Goal: Task Accomplishment & Management: Manage account settings

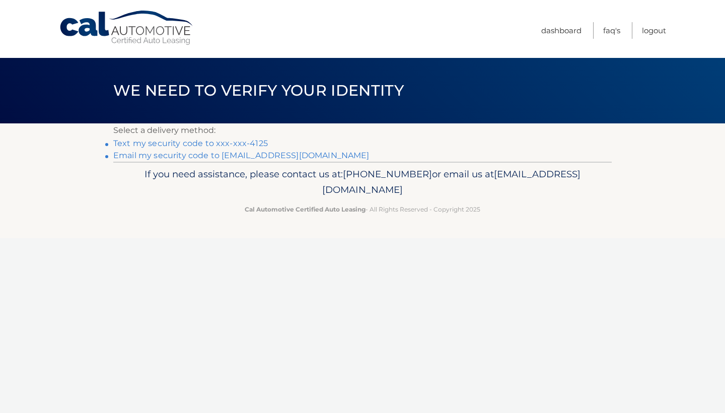
click at [156, 149] on li "Text my security code to xxx-xxx-4125" at bounding box center [362, 143] width 498 height 12
click at [156, 145] on link "Text my security code to xxx-xxx-4125" at bounding box center [190, 143] width 155 height 10
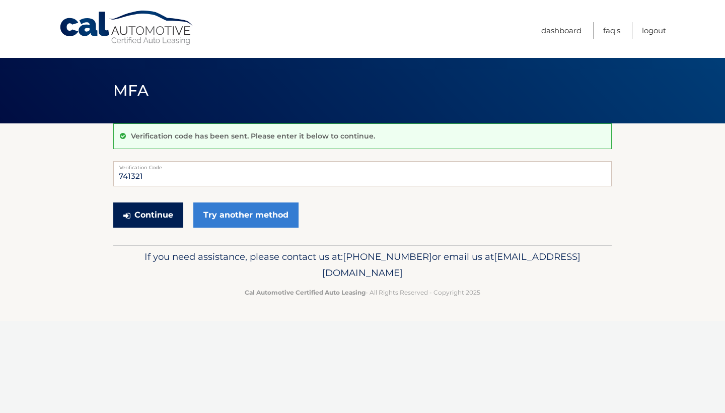
type input "741321"
click at [148, 214] on button "Continue" at bounding box center [148, 214] width 70 height 25
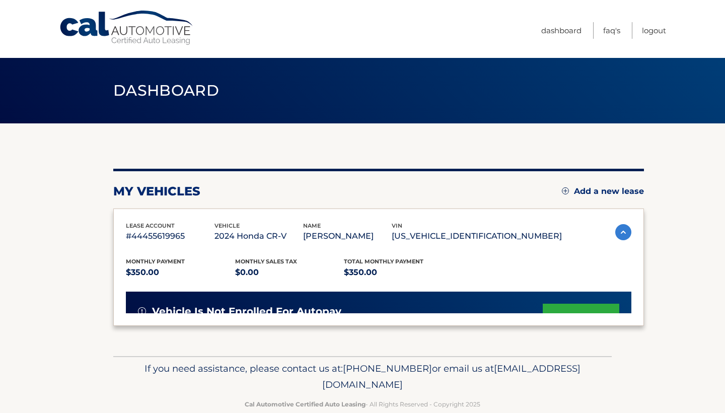
click at [152, 223] on span "lease account" at bounding box center [150, 225] width 49 height 7
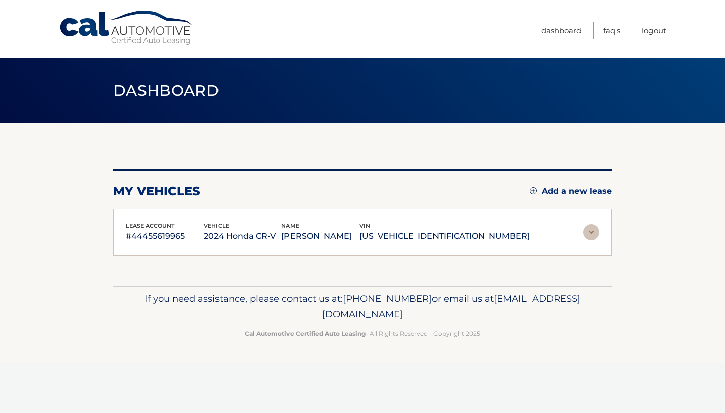
click at [187, 239] on p "#44455619965" at bounding box center [165, 236] width 78 height 14
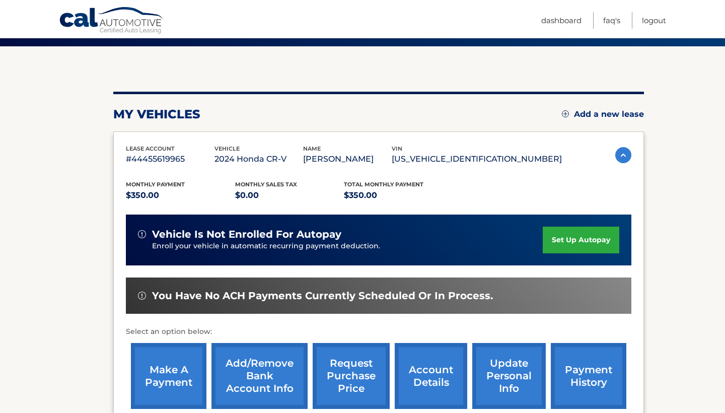
scroll to position [158, 0]
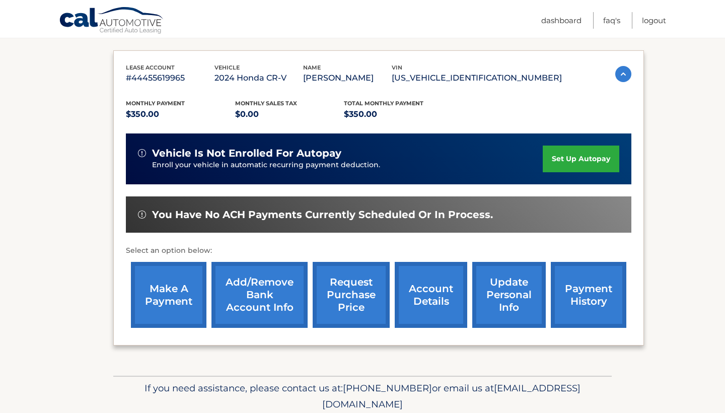
click at [599, 305] on link "payment history" at bounding box center [589, 295] width 76 height 66
click at [288, 299] on link "Add/Remove bank account info" at bounding box center [259, 295] width 96 height 66
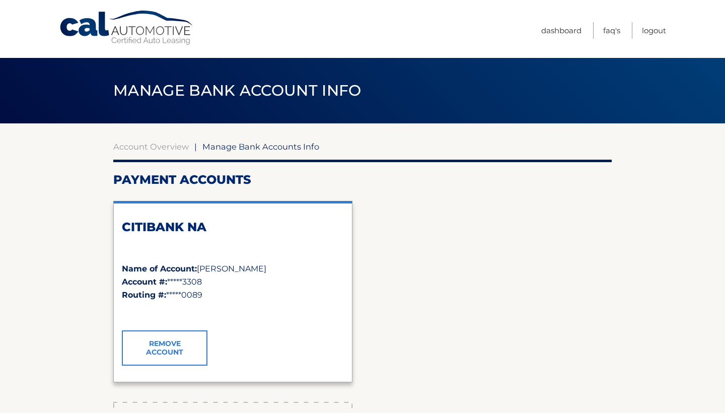
click at [177, 336] on link "Remove Account" at bounding box center [165, 347] width 86 height 35
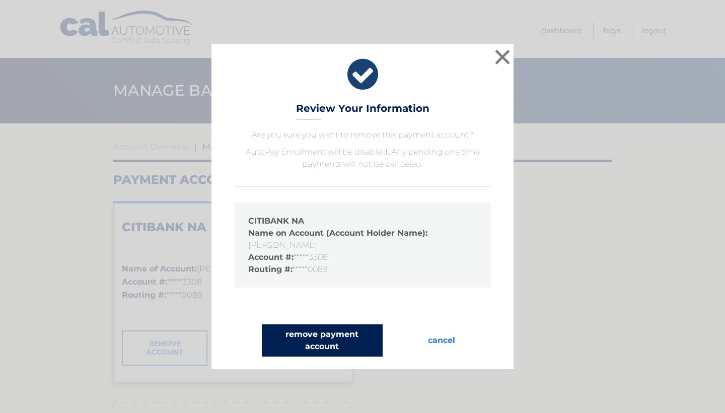
click at [357, 342] on button "remove payment account" at bounding box center [322, 340] width 121 height 32
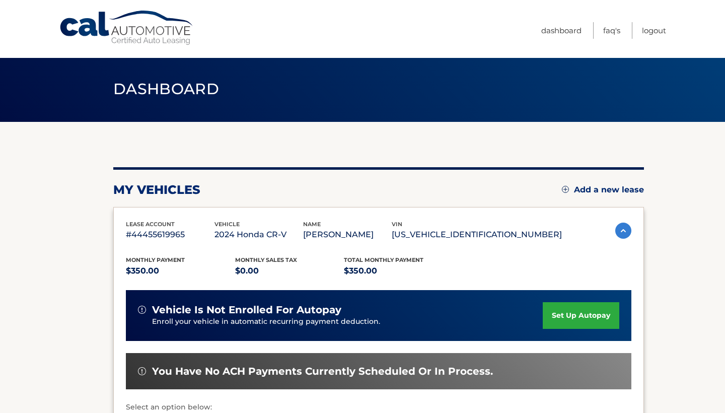
scroll to position [112, 0]
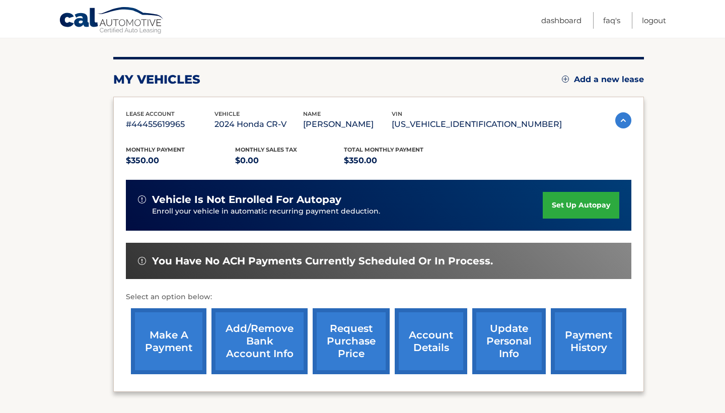
click at [281, 332] on link "Add/Remove bank account info" at bounding box center [259, 341] width 96 height 66
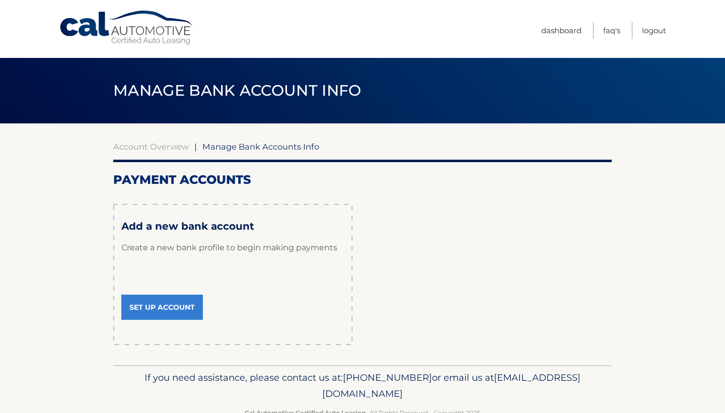
click at [184, 306] on link "Set Up Account" at bounding box center [162, 307] width 82 height 25
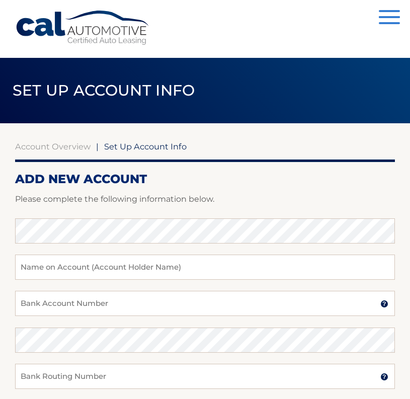
click at [96, 29] on link "Cal Automotive" at bounding box center [83, 28] width 136 height 36
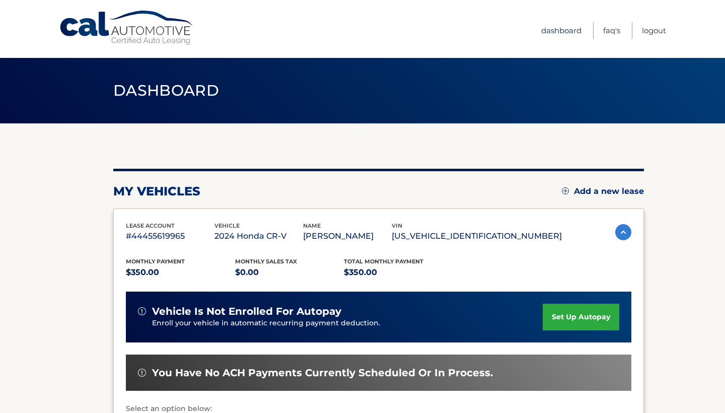
click at [558, 31] on link "Dashboard" at bounding box center [561, 30] width 40 height 17
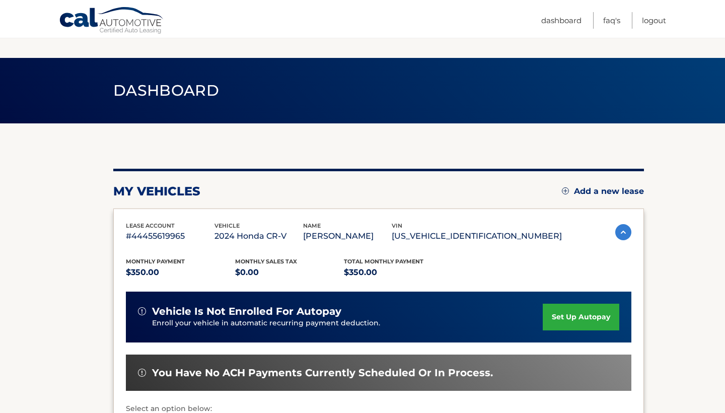
scroll to position [78, 0]
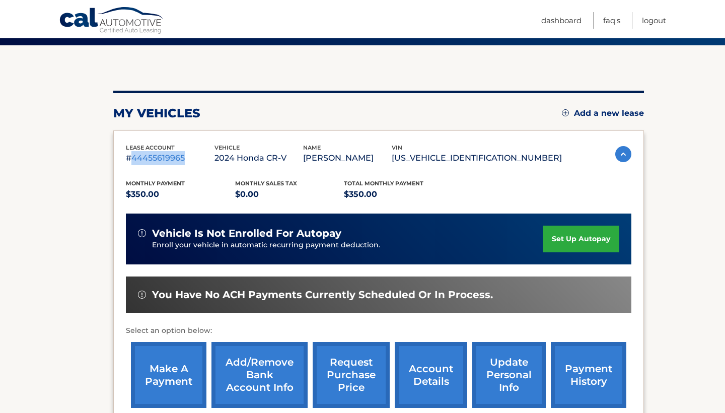
drag, startPoint x: 129, startPoint y: 158, endPoint x: 201, endPoint y: 161, distance: 72.6
click at [201, 161] on p "#44455619965" at bounding box center [170, 158] width 89 height 14
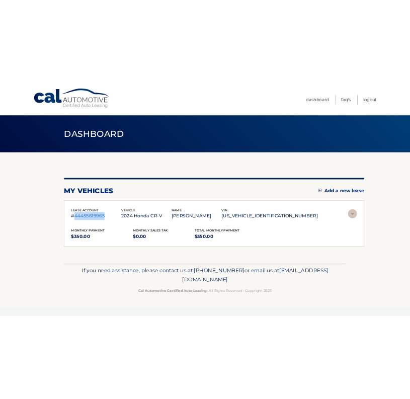
scroll to position [0, 0]
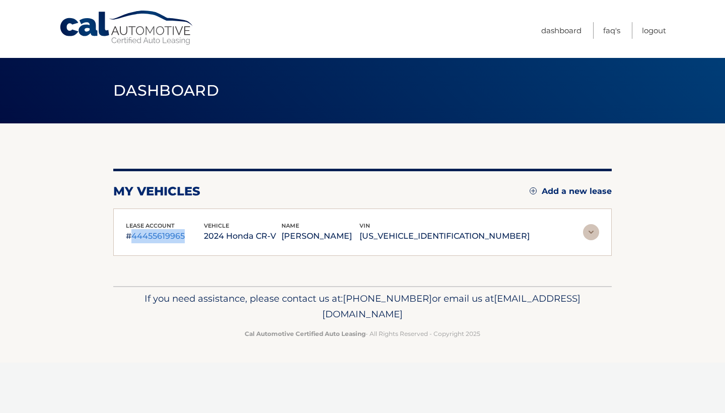
copy p "44455619965"
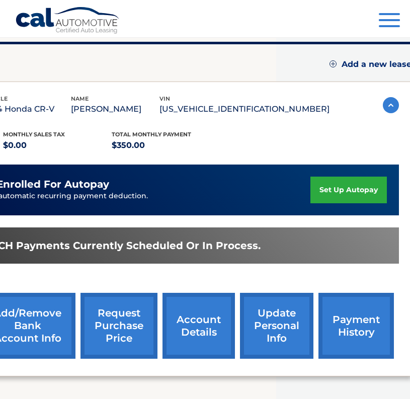
scroll to position [127, 133]
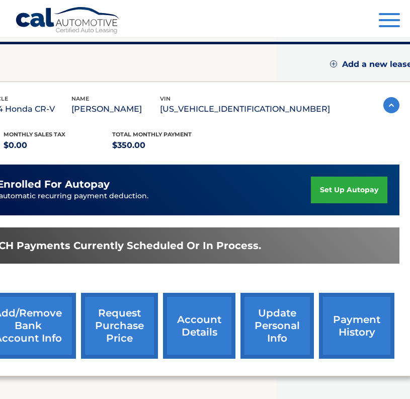
click at [386, 23] on button "Menu" at bounding box center [389, 21] width 21 height 17
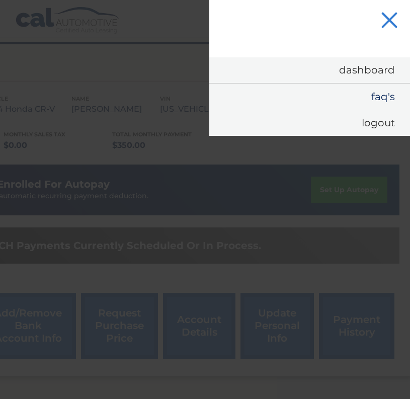
click at [376, 100] on link "FAQ's" at bounding box center [309, 97] width 201 height 26
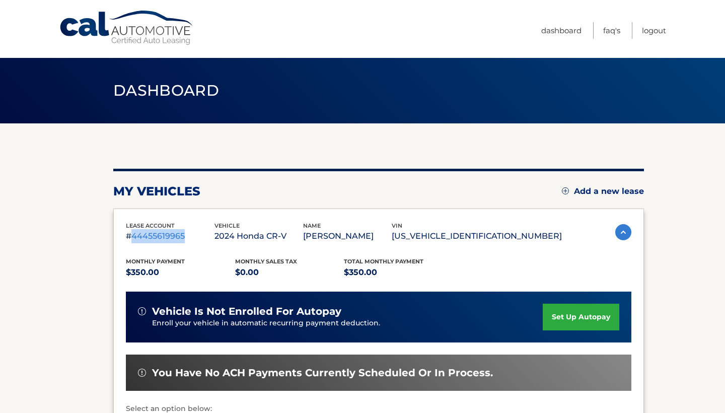
drag, startPoint x: 131, startPoint y: 235, endPoint x: 190, endPoint y: 237, distance: 58.4
click at [190, 237] on p "#44455619965" at bounding box center [170, 236] width 89 height 14
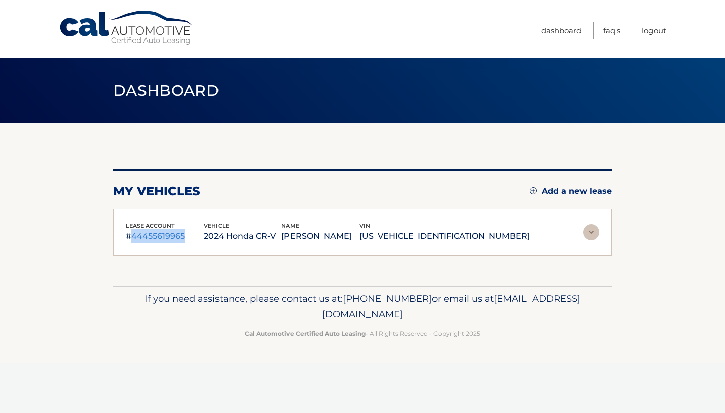
copy p "44455619965"
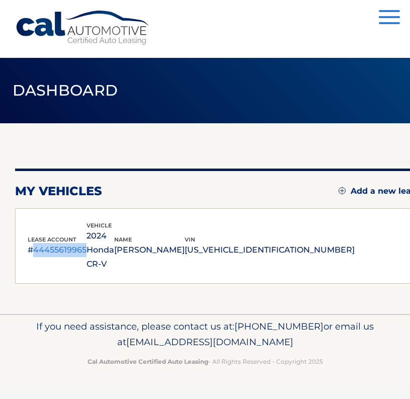
click at [77, 256] on div "lease account #44455619965 vehicle 2024 Honda CR-V name [PERSON_NAME] vin [US_V…" at bounding box center [191, 246] width 327 height 51
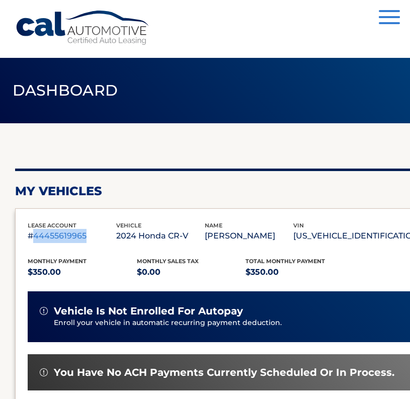
click at [79, 234] on p "#44455619965" at bounding box center [72, 236] width 89 height 14
